Goal: Ask a question

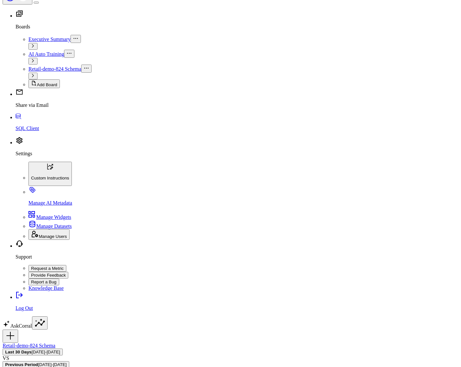
scroll to position [388, 0]
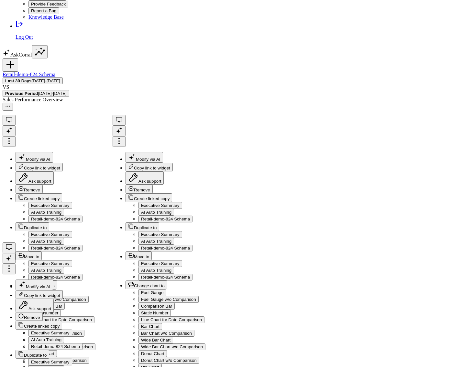
type input "ord -"
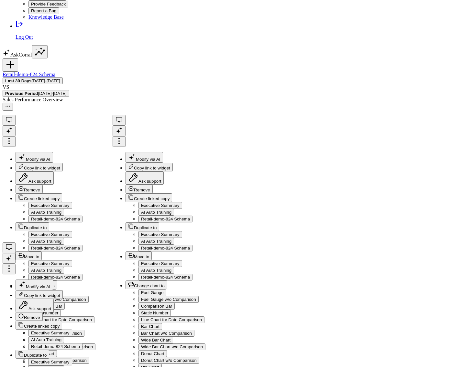
type input "What are my top selling products?"
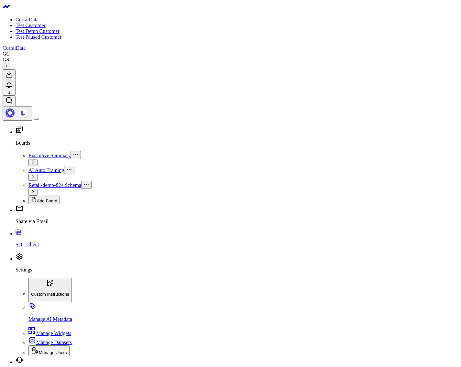
type input "cus"
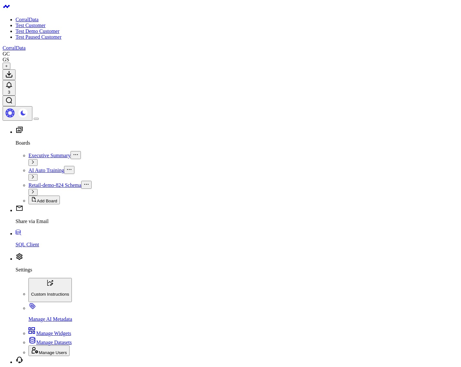
scroll to position [17, 0]
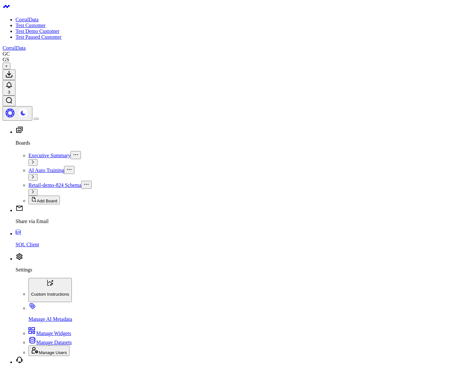
type input "ar"
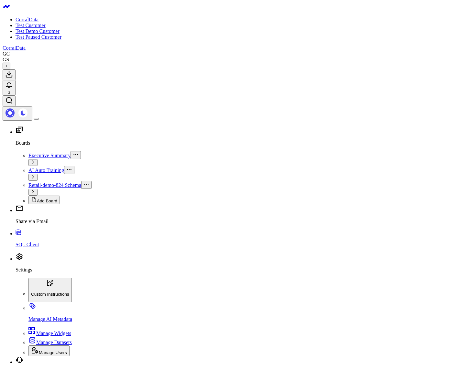
scroll to position [17, 0]
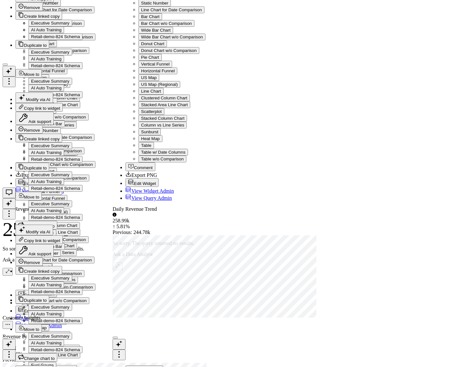
scroll to position [83, 0]
type input "org"
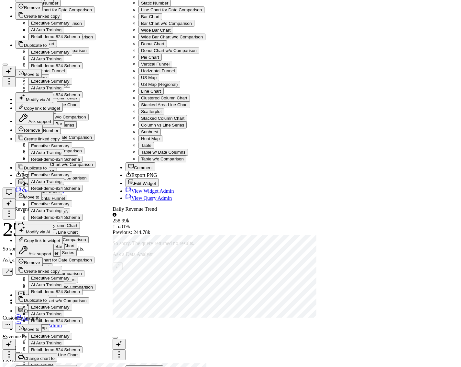
scroll to position [21, 0]
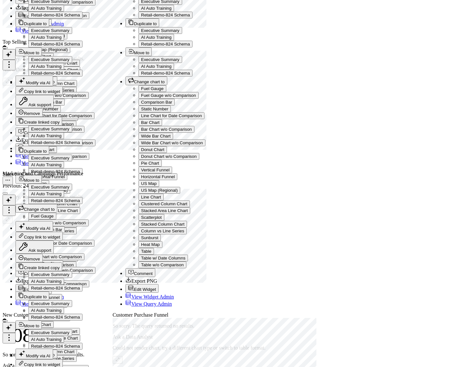
scroll to position [1202, 0]
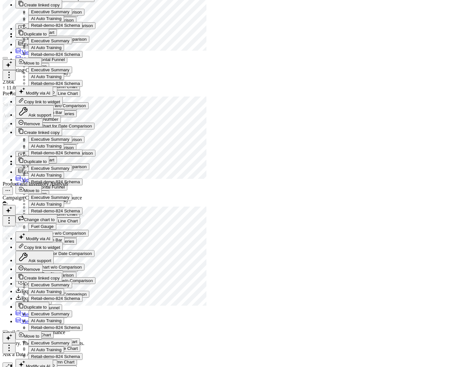
scroll to position [1878, 0]
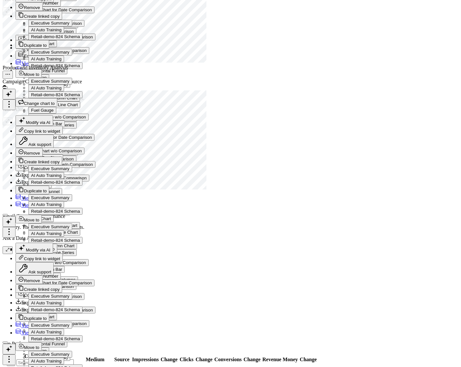
type input "comp"
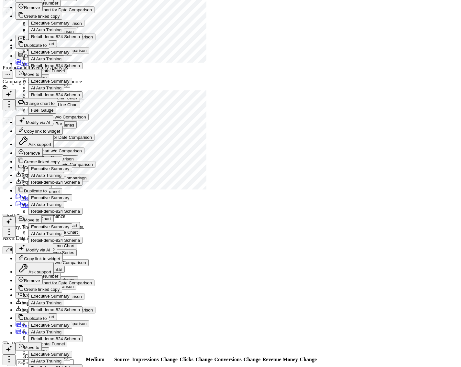
scroll to position [0, 0]
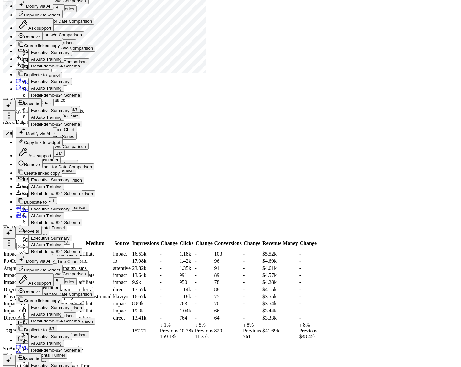
scroll to position [133, 0]
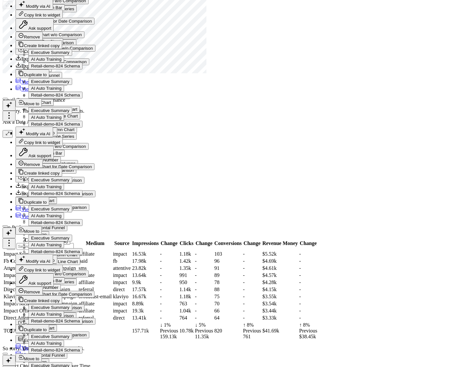
type input "dairy"
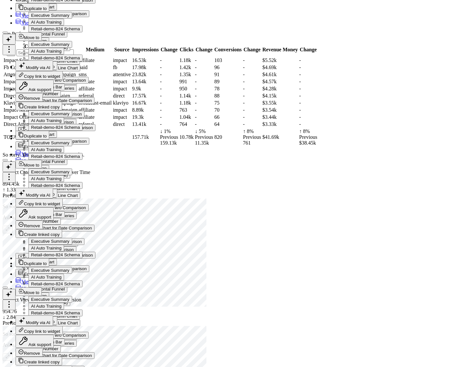
scroll to position [19, 0]
type input "condiments"
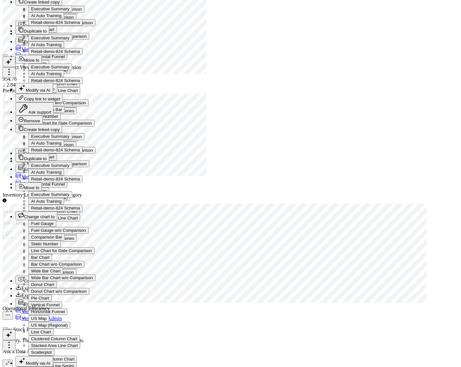
scroll to position [36, 0]
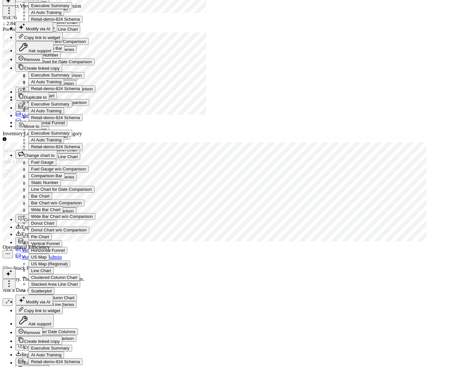
scroll to position [236, 0]
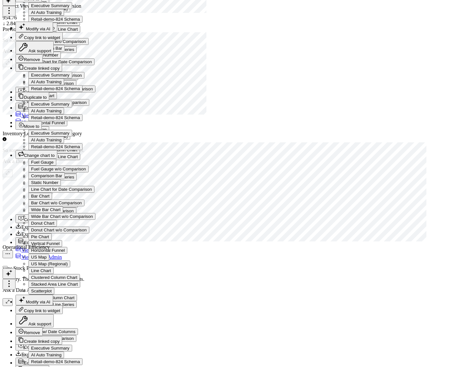
scroll to position [855, 0]
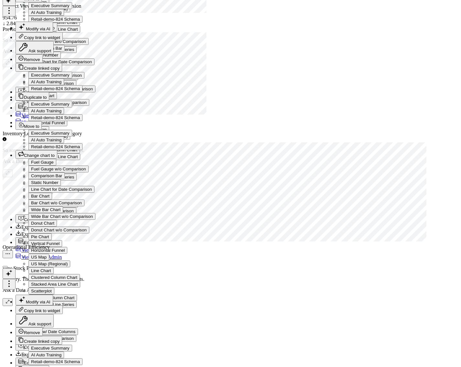
scroll to position [37976, 0]
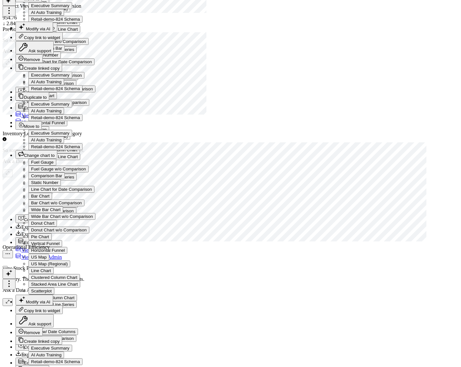
scroll to position [38452, 0]
drag, startPoint x: 335, startPoint y: 243, endPoint x: 333, endPoint y: 239, distance: 4.2
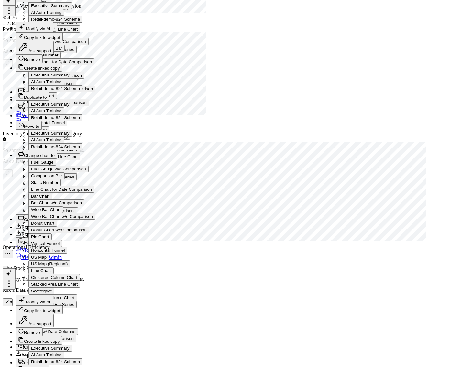
drag, startPoint x: 448, startPoint y: 352, endPoint x: 452, endPoint y: 352, distance: 3.9
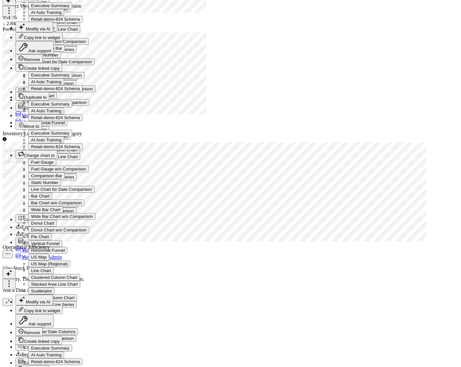
type input "cust"
drag, startPoint x: 312, startPoint y: 171, endPoint x: 234, endPoint y: 122, distance: 91.9
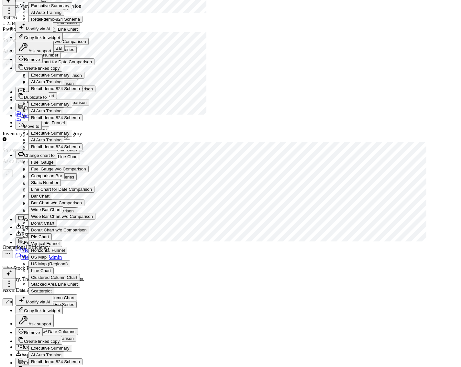
copy p "{"ambiguous":true,"ambiguity_score":1.00,"decision_reasoning":"The question is …"
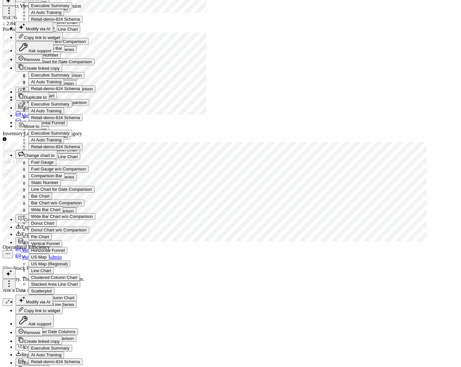
scroll to position [1178, 0]
type input "cust"
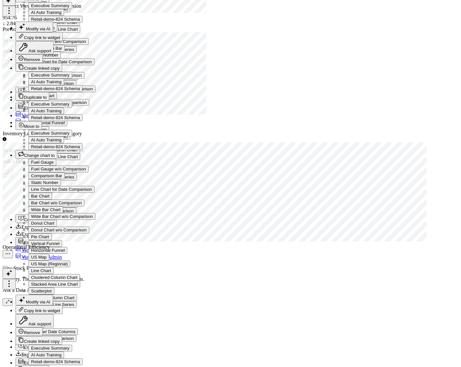
drag, startPoint x: 265, startPoint y: 91, endPoint x: 257, endPoint y: 84, distance: 10.6
drag, startPoint x: 272, startPoint y: 180, endPoint x: 274, endPoint y: 176, distance: 4.7
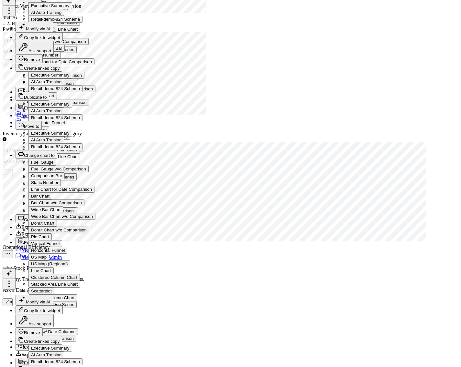
scroll to position [0, 0]
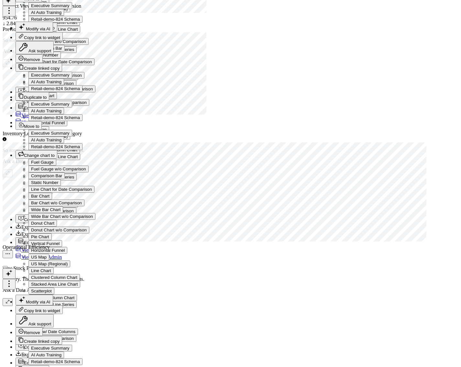
scroll to position [421, 0]
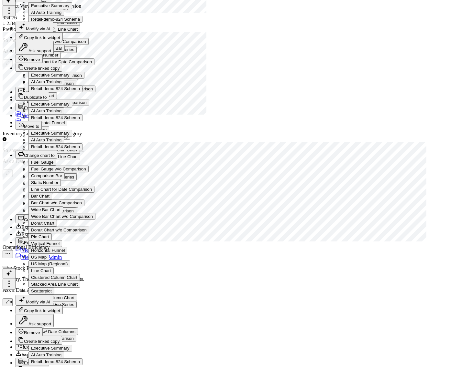
scroll to position [688, 0]
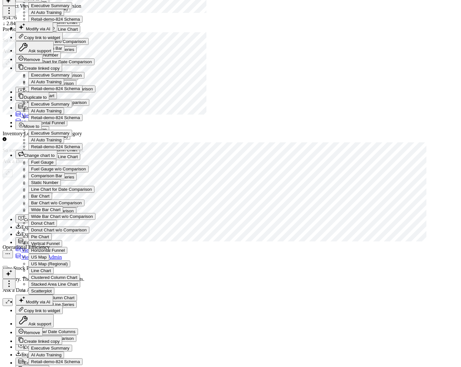
scroll to position [959, 0]
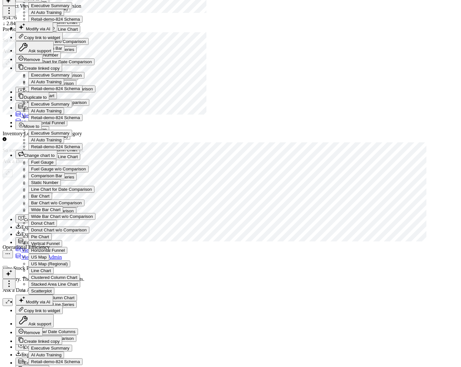
type input "ordz"
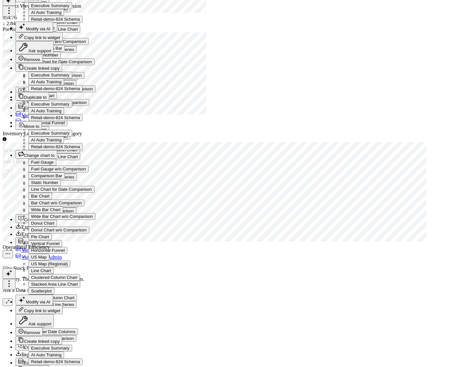
type input "cust"
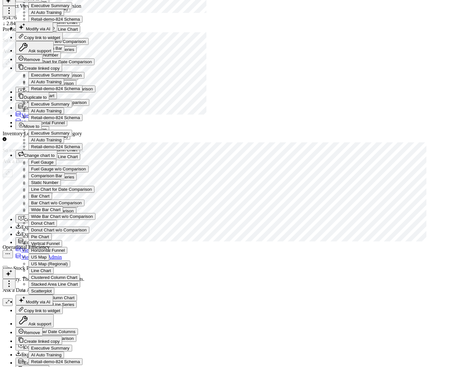
scroll to position [53, 0]
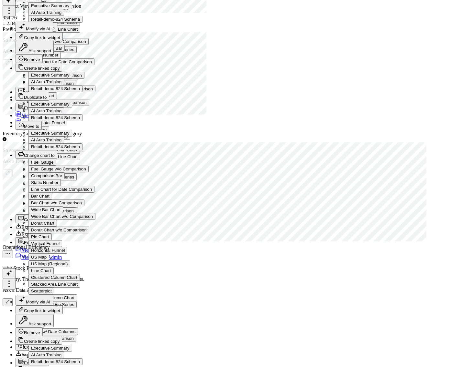
scroll to position [395, 0]
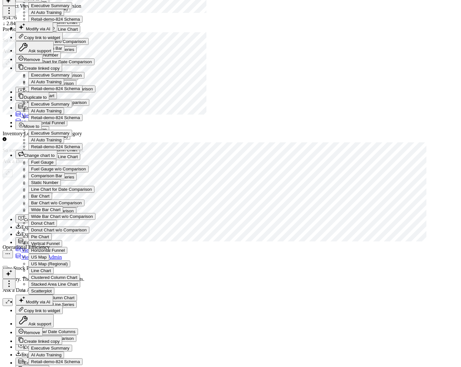
type input "yang"
